Goal: Transaction & Acquisition: Purchase product/service

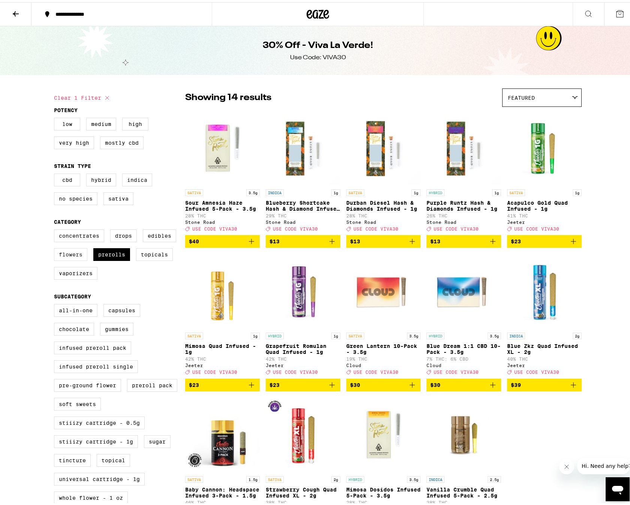
click at [76, 258] on label "Flowers" at bounding box center [70, 252] width 33 height 13
click at [56, 229] on input "Flowers" at bounding box center [55, 228] width 0 height 0
checkbox input "true"
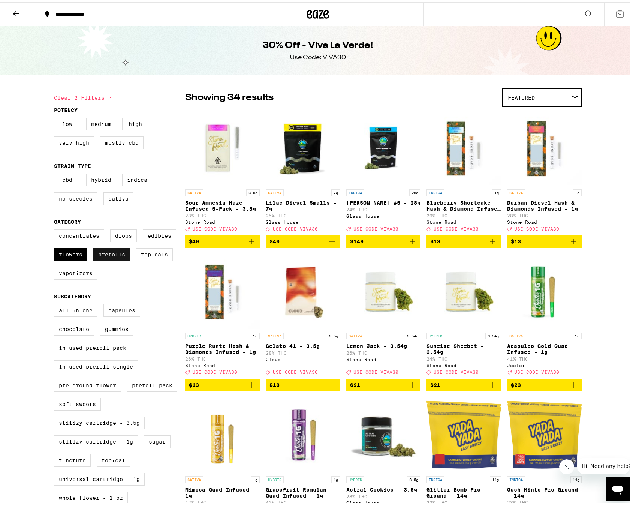
click at [115, 256] on label "Prerolls" at bounding box center [111, 252] width 37 height 13
click at [56, 229] on input "Prerolls" at bounding box center [55, 228] width 0 height 0
checkbox input "false"
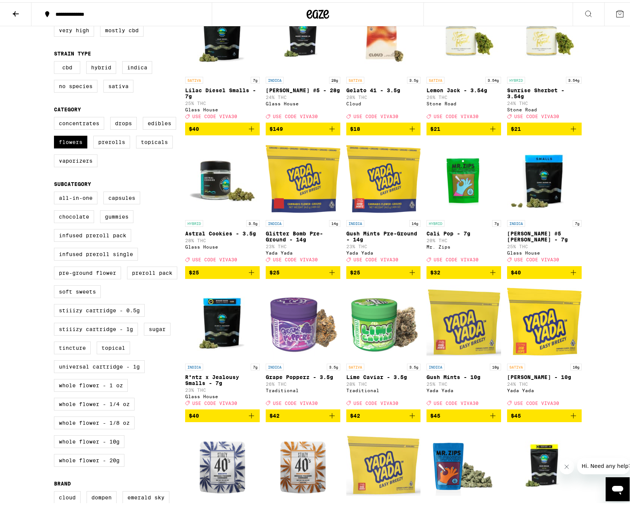
scroll to position [37, 0]
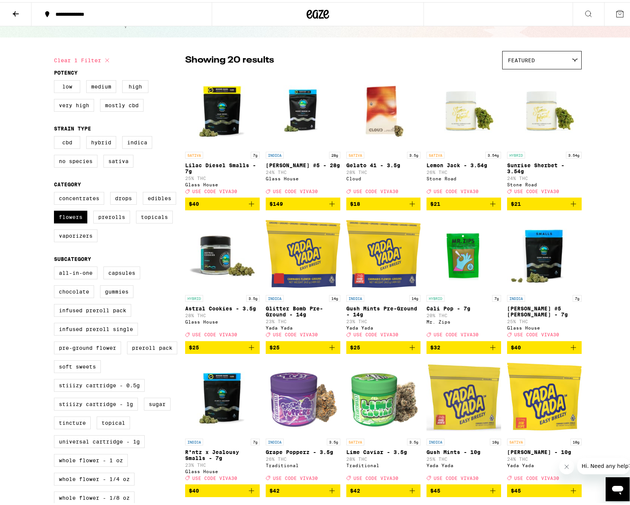
click at [570, 205] on icon "Add to bag" at bounding box center [573, 201] width 9 height 9
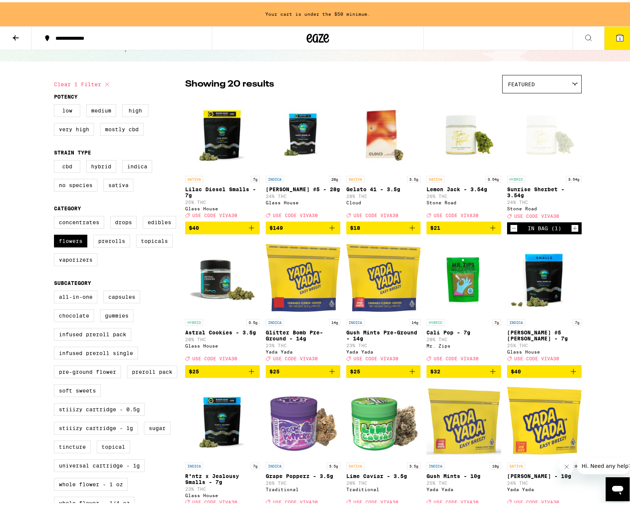
scroll to position [61, 0]
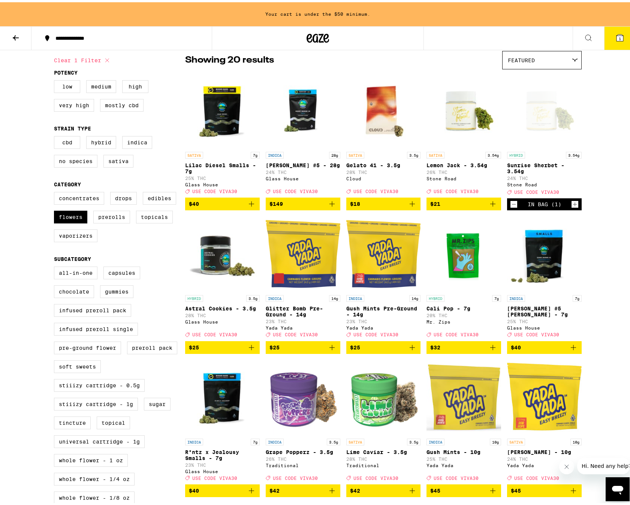
click at [573, 207] on icon "Increment" at bounding box center [575, 202] width 7 height 9
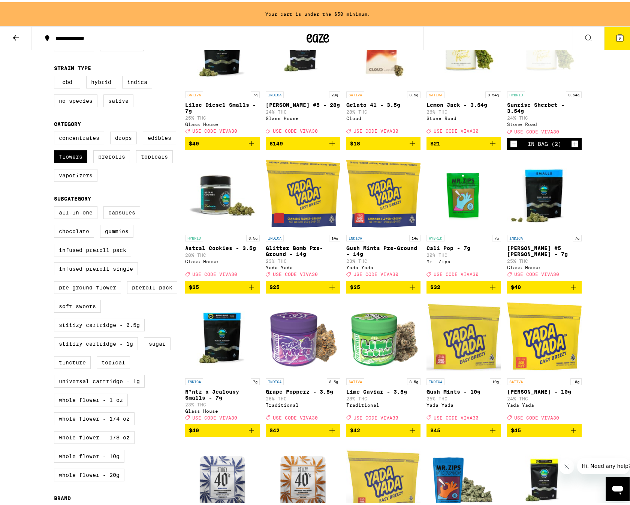
scroll to position [136, 0]
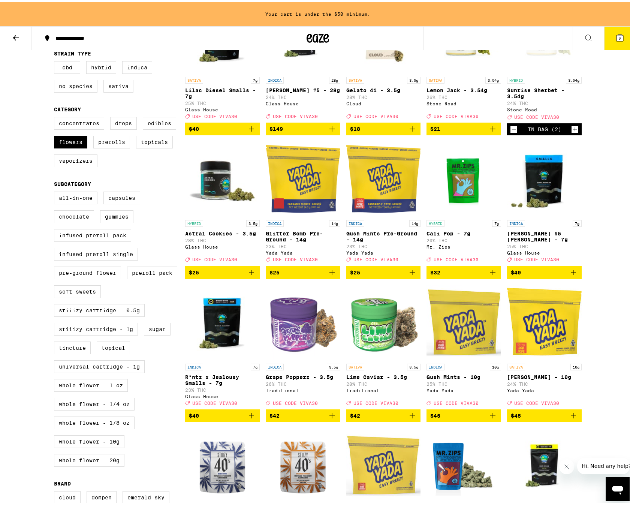
click at [410, 416] on icon "Add to bag" at bounding box center [412, 413] width 5 height 5
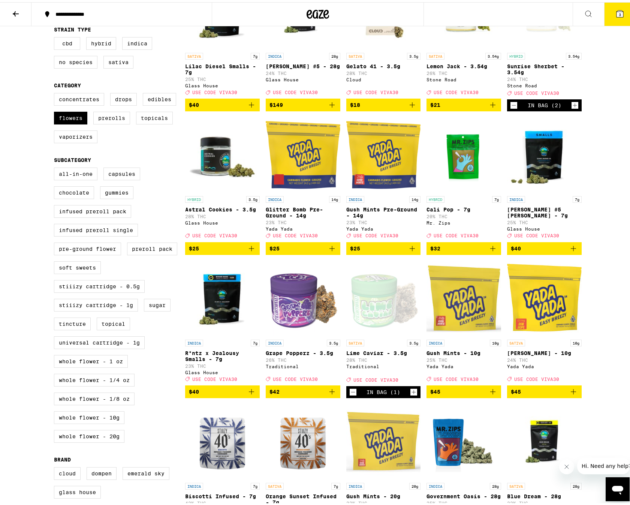
scroll to position [112, 0]
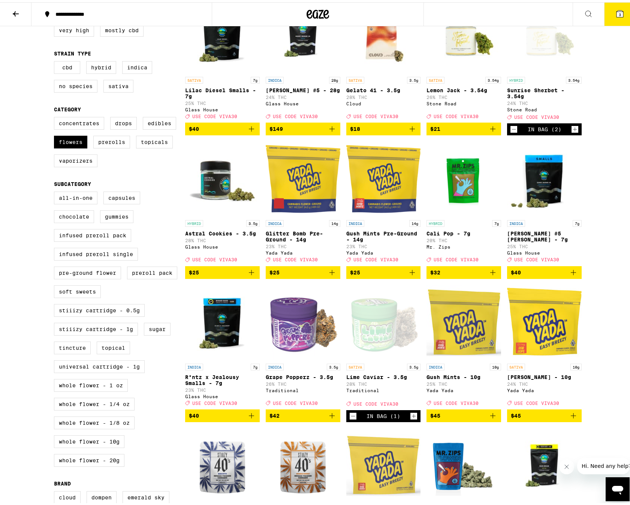
click at [328, 418] on icon "Add to bag" at bounding box center [332, 413] width 9 height 9
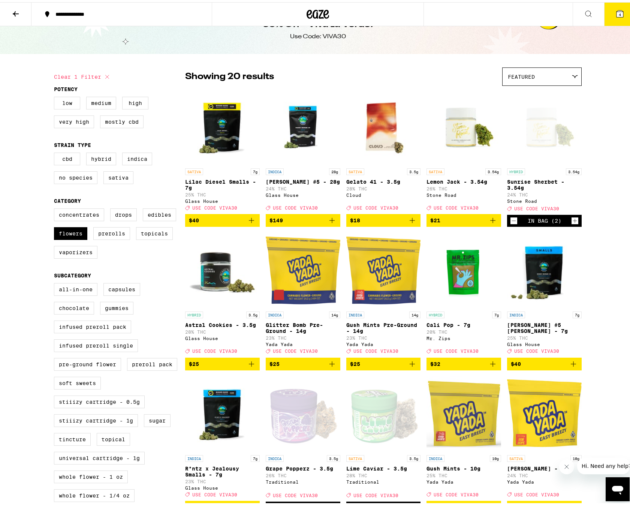
scroll to position [0, 0]
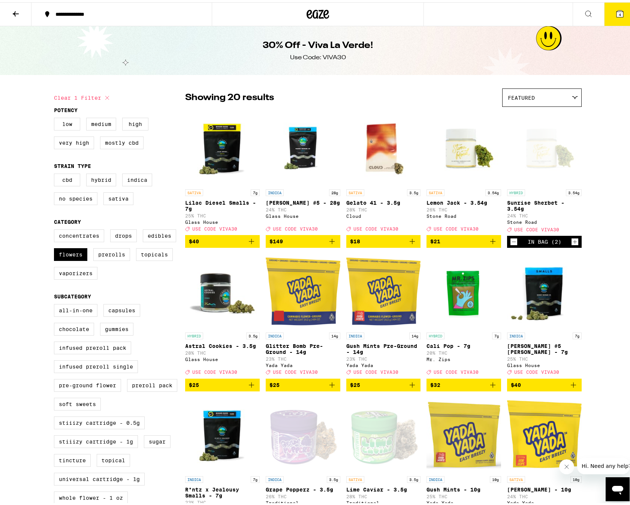
click at [617, 13] on icon at bounding box center [620, 11] width 7 height 7
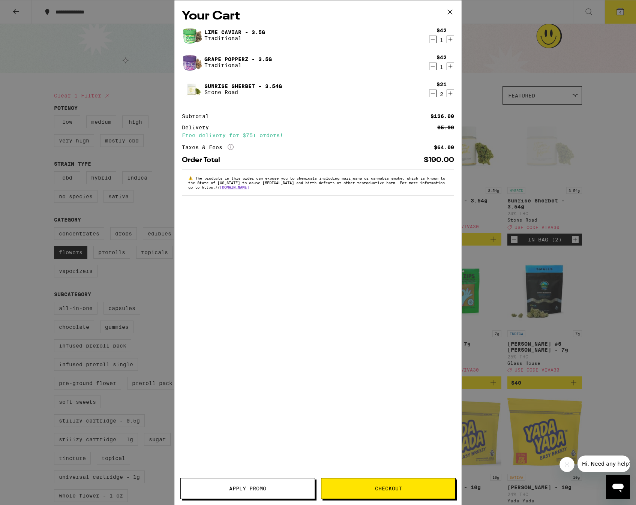
click at [266, 487] on span "Apply Promo" at bounding box center [247, 488] width 37 height 5
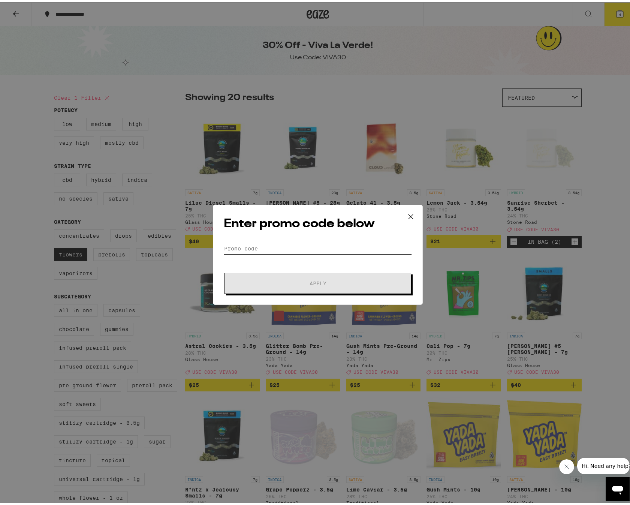
click at [257, 247] on input "Promo Code" at bounding box center [318, 246] width 188 height 11
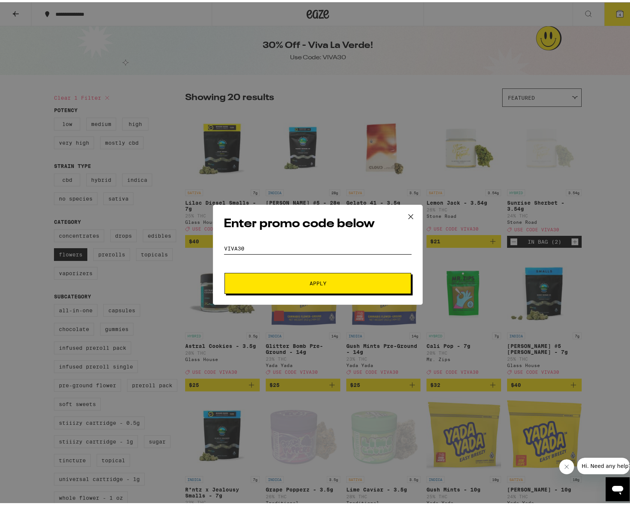
type input "VIVA30"
click at [266, 281] on span "Apply" at bounding box center [317, 281] width 135 height 5
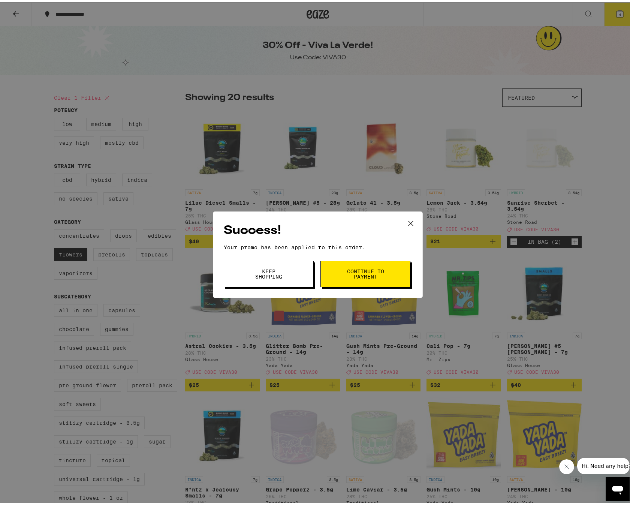
click at [356, 271] on span "Continue to payment" at bounding box center [365, 272] width 38 height 10
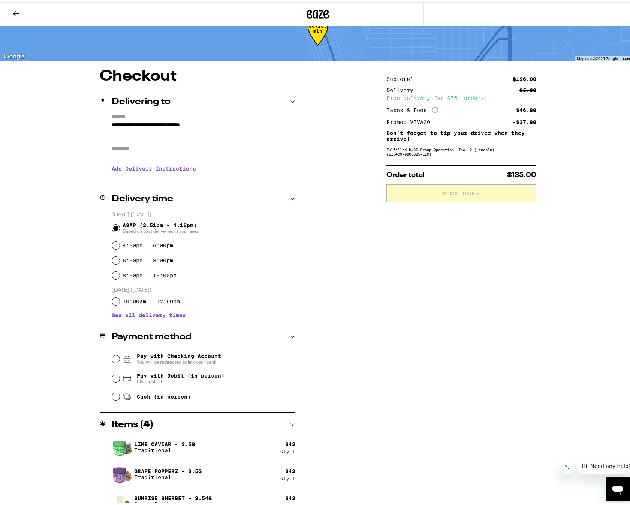
scroll to position [35, 0]
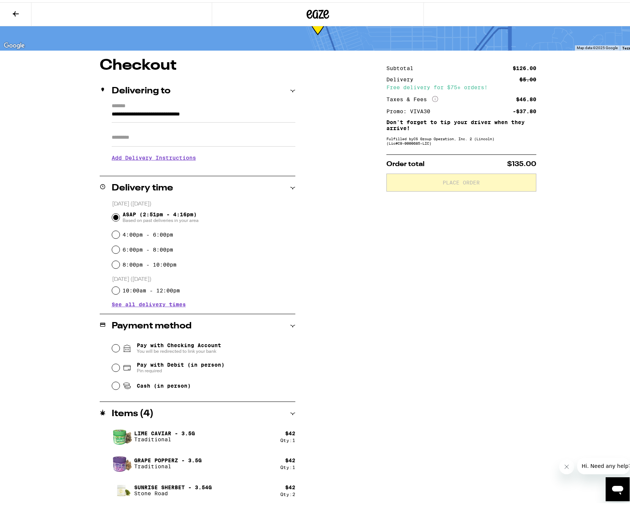
click at [13, 12] on icon at bounding box center [15, 11] width 9 height 9
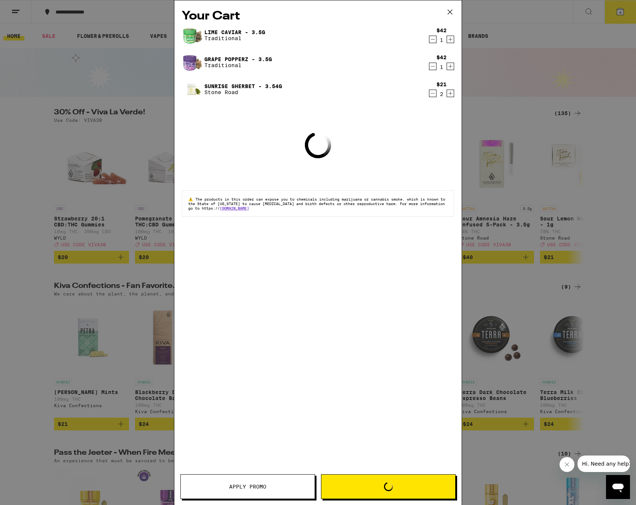
click at [431, 39] on icon "Decrement" at bounding box center [433, 39] width 4 height 0
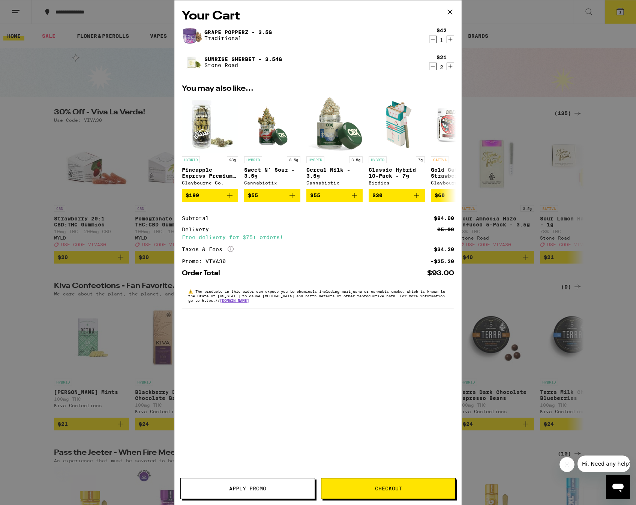
click at [450, 11] on icon at bounding box center [449, 11] width 11 height 11
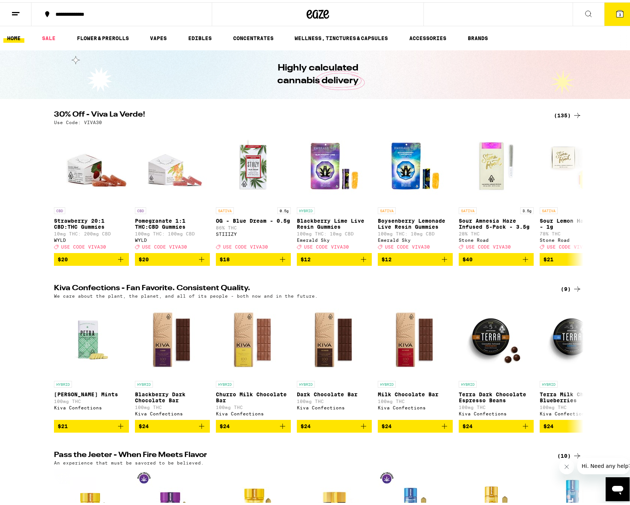
click at [565, 112] on div "(135)" at bounding box center [568, 113] width 28 height 9
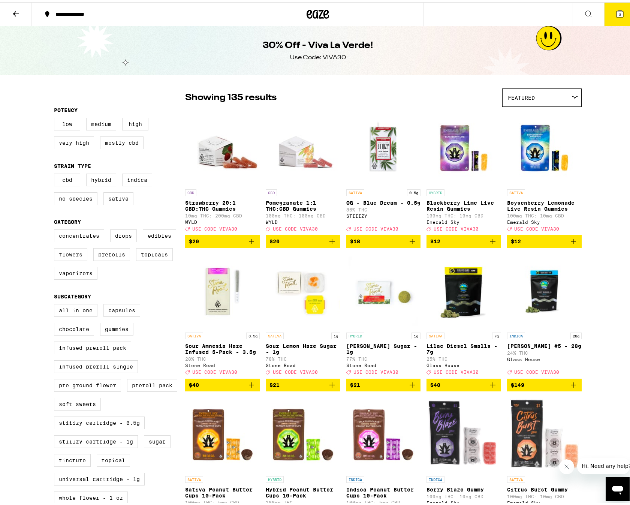
click at [78, 256] on label "Flowers" at bounding box center [70, 252] width 33 height 13
click at [56, 229] on input "Flowers" at bounding box center [55, 228] width 0 height 0
checkbox input "true"
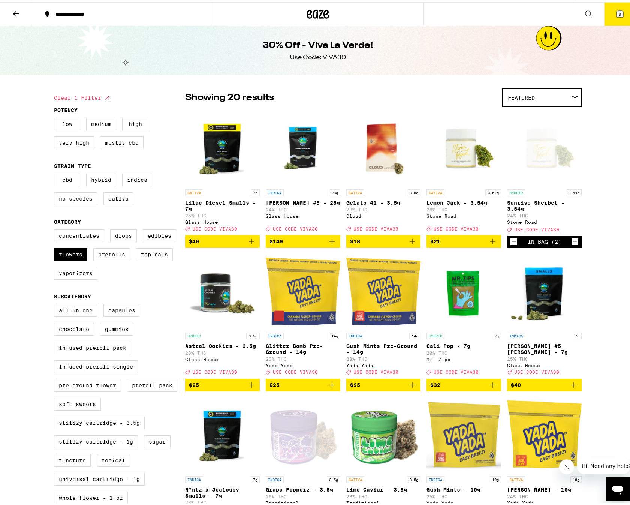
click at [491, 244] on icon "Add to bag" at bounding box center [493, 239] width 9 height 9
click at [117, 256] on label "Prerolls" at bounding box center [111, 252] width 37 height 13
click at [56, 229] on input "Prerolls" at bounding box center [55, 228] width 0 height 0
checkbox input "true"
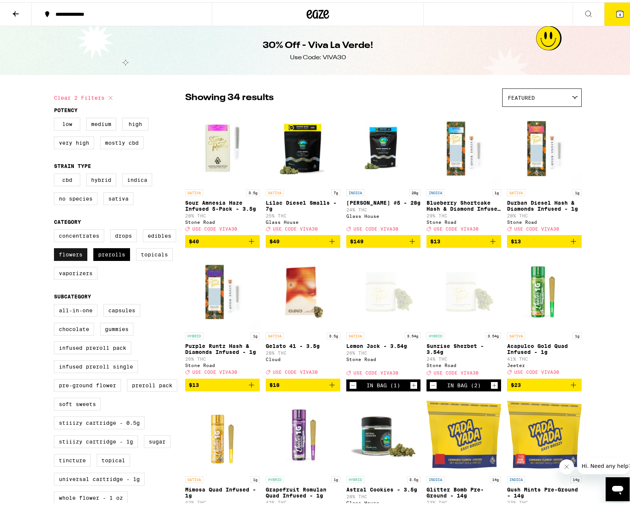
click at [62, 258] on label "Flowers" at bounding box center [70, 252] width 33 height 13
click at [56, 229] on input "Flowers" at bounding box center [55, 228] width 0 height 0
checkbox input "false"
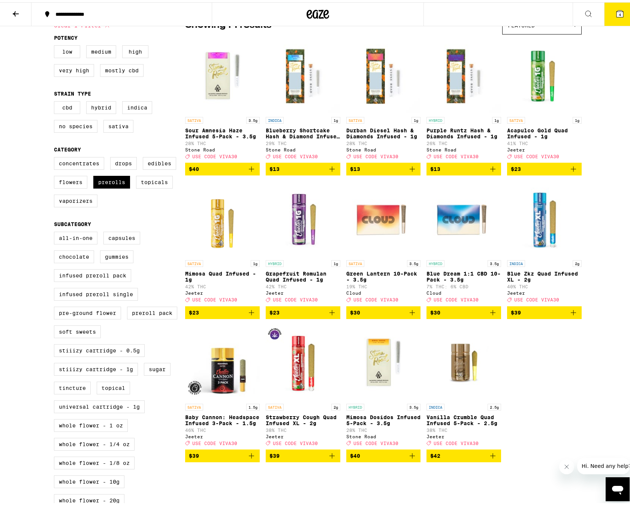
scroll to position [75, 0]
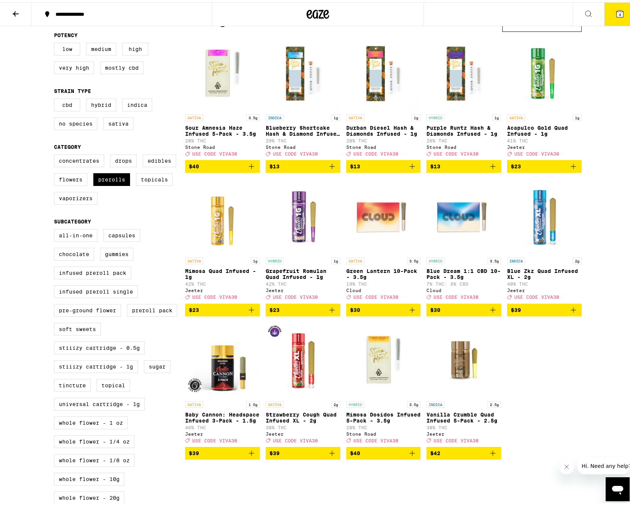
click at [210, 421] on p "Baby Cannon: Headspace Infused 3-Pack - 1.5g" at bounding box center [222, 415] width 75 height 12
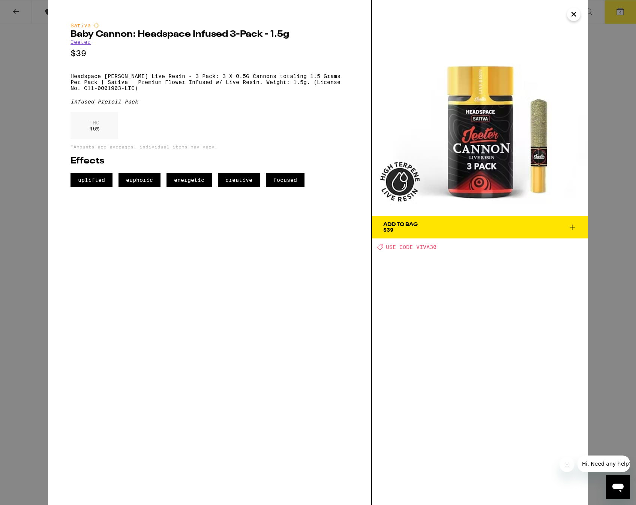
click at [574, 13] on icon "Close" at bounding box center [573, 14] width 9 height 11
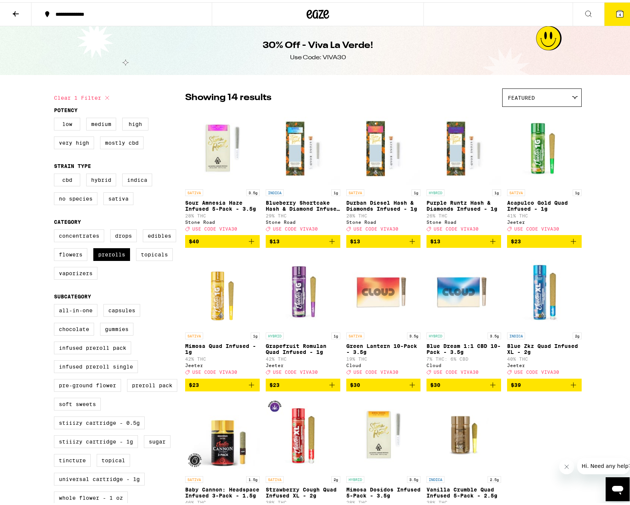
click at [609, 13] on button "4" at bounding box center [619, 11] width 31 height 23
